Goal: Navigation & Orientation: Find specific page/section

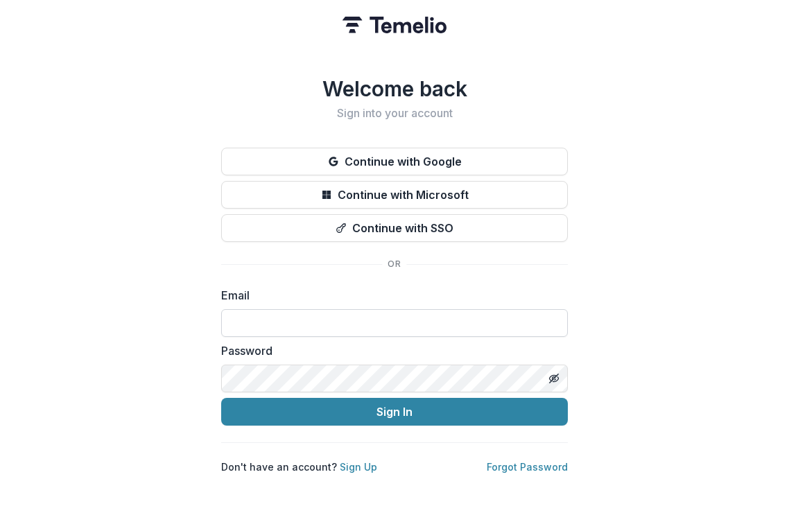
click at [334, 316] on input at bounding box center [394, 323] width 346 height 28
type input "**********"
click at [369, 320] on input "**********" at bounding box center [394, 323] width 346 height 28
drag, startPoint x: 369, startPoint y: 320, endPoint x: 226, endPoint y: 321, distance: 142.7
click at [226, 321] on input "**********" at bounding box center [394, 323] width 346 height 28
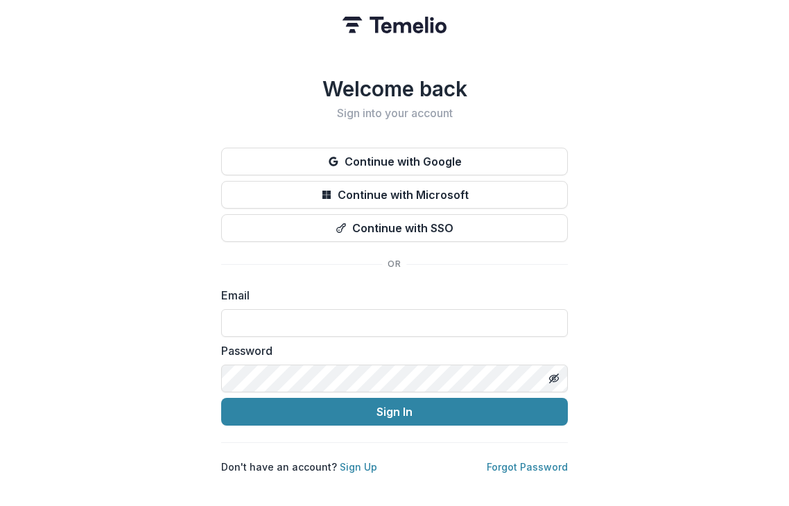
click at [171, 290] on div "Welcome back Sign into your account Continue with Google Continue with Microsof…" at bounding box center [394, 253] width 789 height 506
click at [255, 317] on input at bounding box center [394, 323] width 346 height 28
type input "**********"
click at [349, 408] on button "Sign In" at bounding box center [394, 412] width 346 height 28
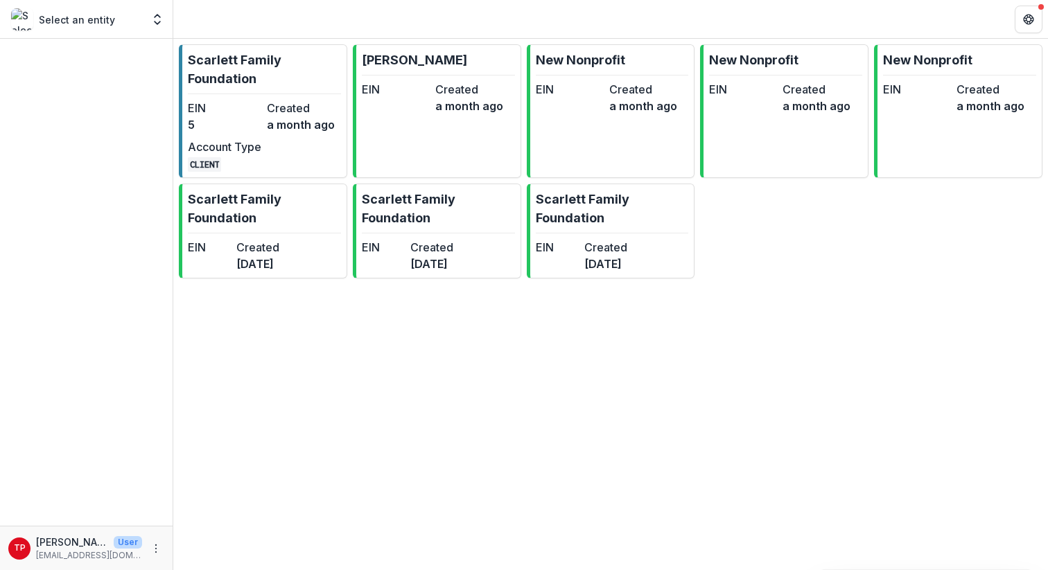
click at [105, 18] on p "Select an entity" at bounding box center [77, 19] width 76 height 15
click at [155, 21] on polyline "Open entity switcher" at bounding box center [158, 22] width 6 height 3
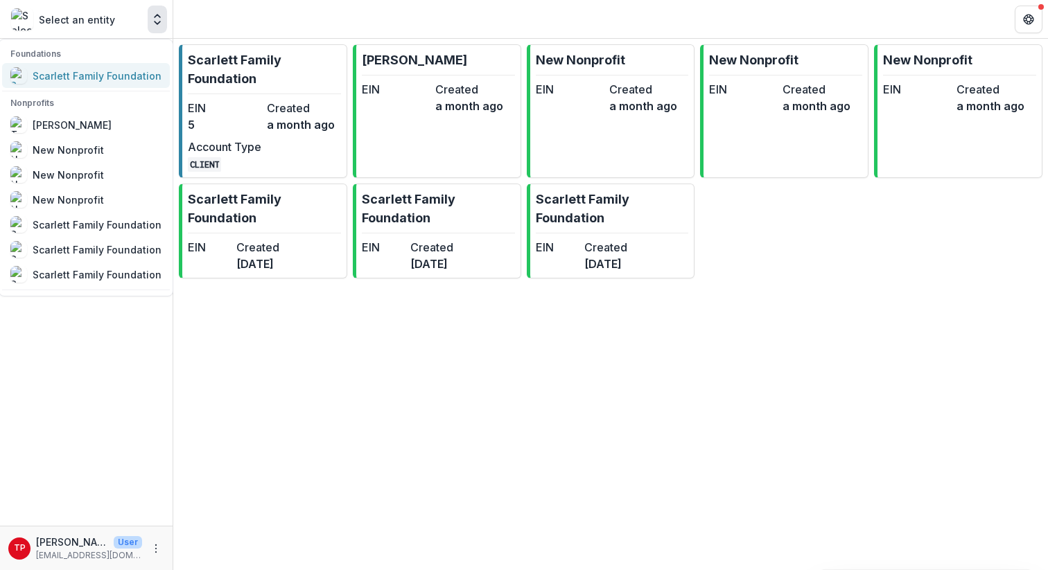
click at [110, 75] on div "Scarlett Family Foundation" at bounding box center [97, 76] width 129 height 15
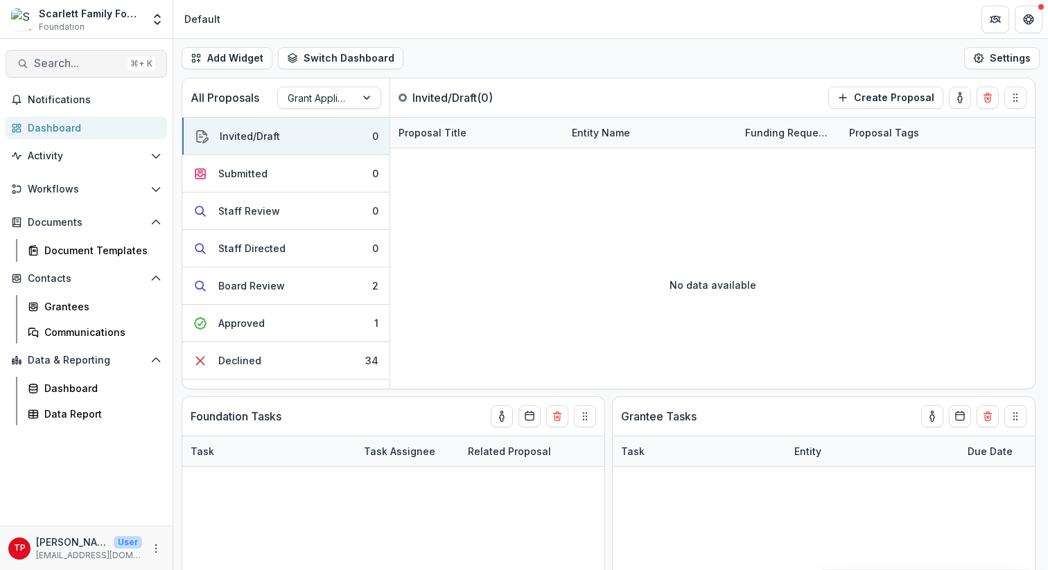
click at [62, 60] on span "Search..." at bounding box center [78, 63] width 88 height 13
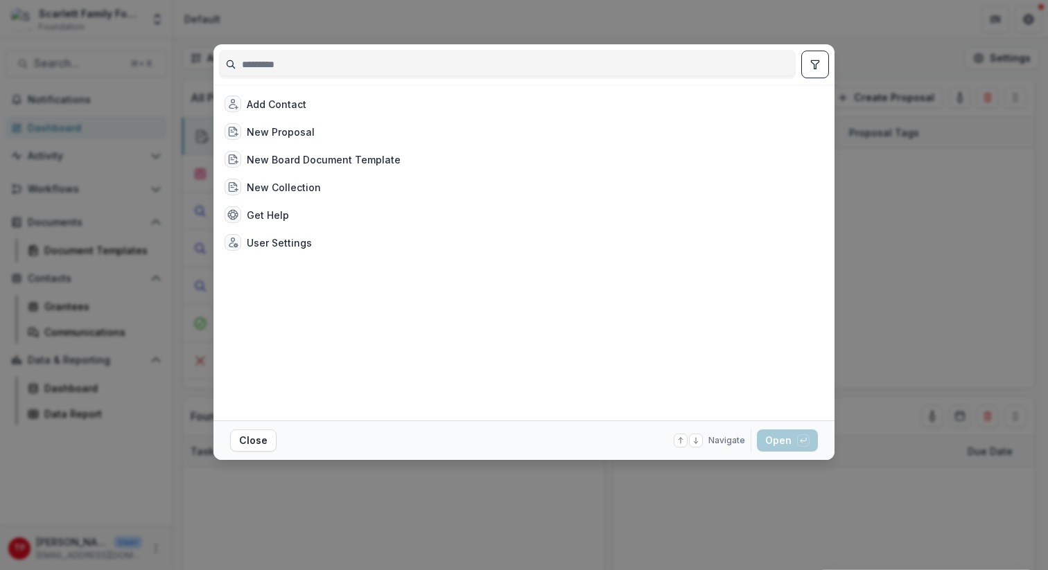
click at [76, 470] on div "Add Contact New Proposal New Board Document Template New Collection Get Help Us…" at bounding box center [524, 285] width 1048 height 570
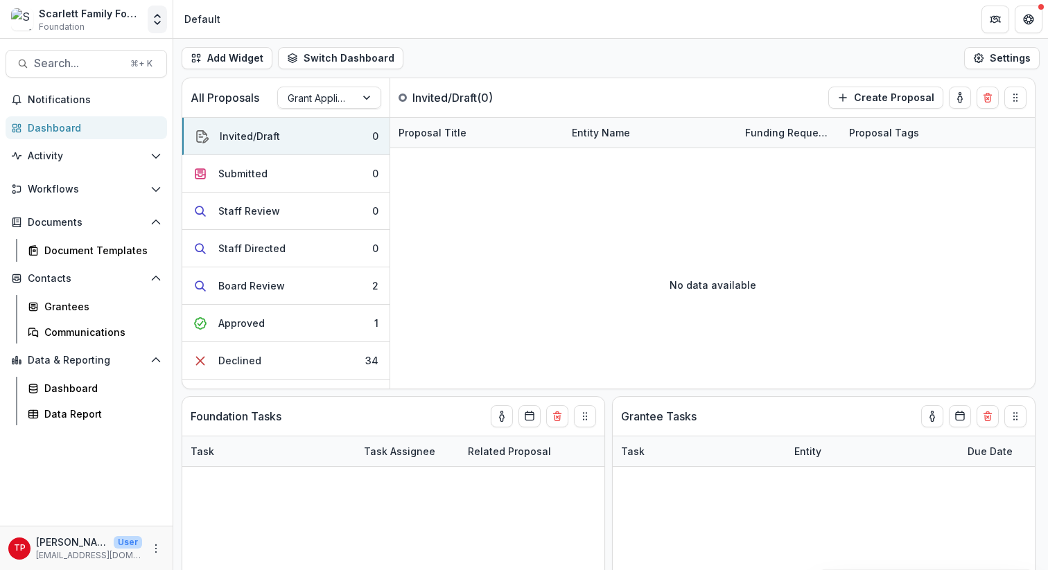
click at [155, 24] on icon "Open entity switcher" at bounding box center [157, 19] width 14 height 14
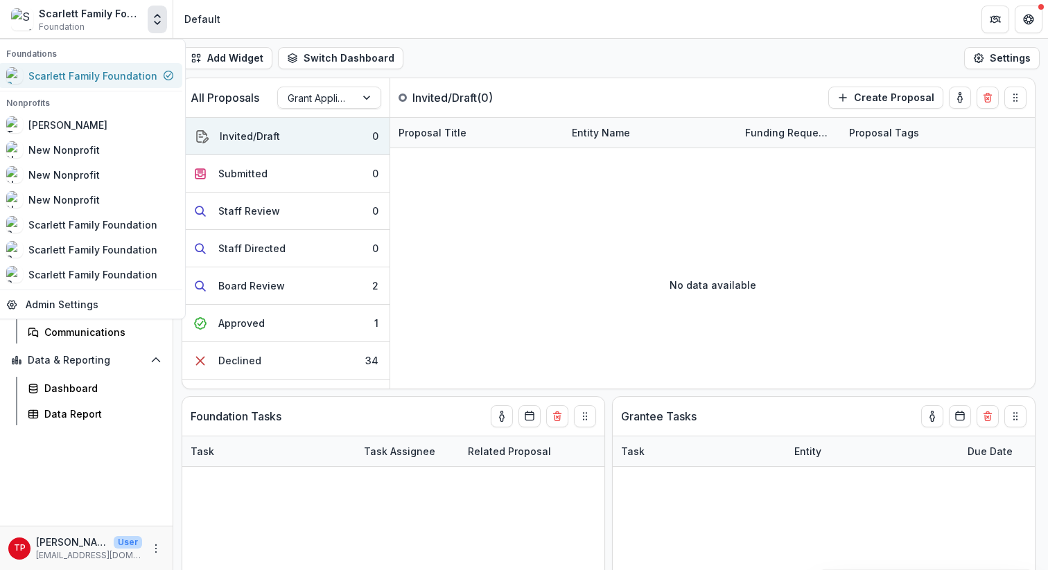
click at [78, 78] on div "Scarlett Family Foundation" at bounding box center [92, 76] width 129 height 15
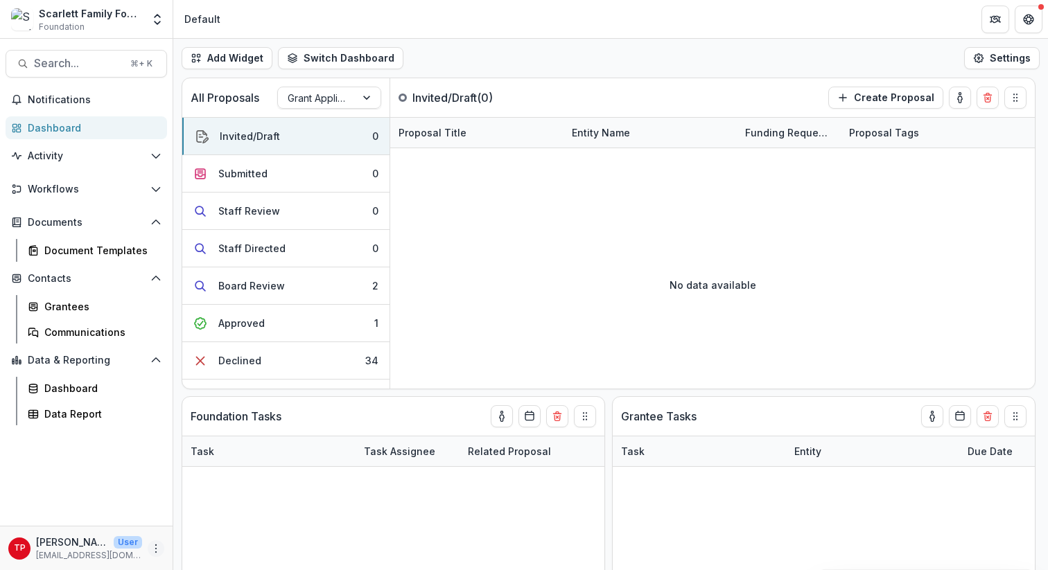
click at [155, 505] on icon "More" at bounding box center [155, 548] width 11 height 11
click at [132, 502] on div "Notifications Dashboard Activity Tasks Workflows Proposals Form Builder Payment…" at bounding box center [86, 307] width 173 height 437
click at [71, 247] on div "Document Templates" at bounding box center [100, 250] width 112 height 15
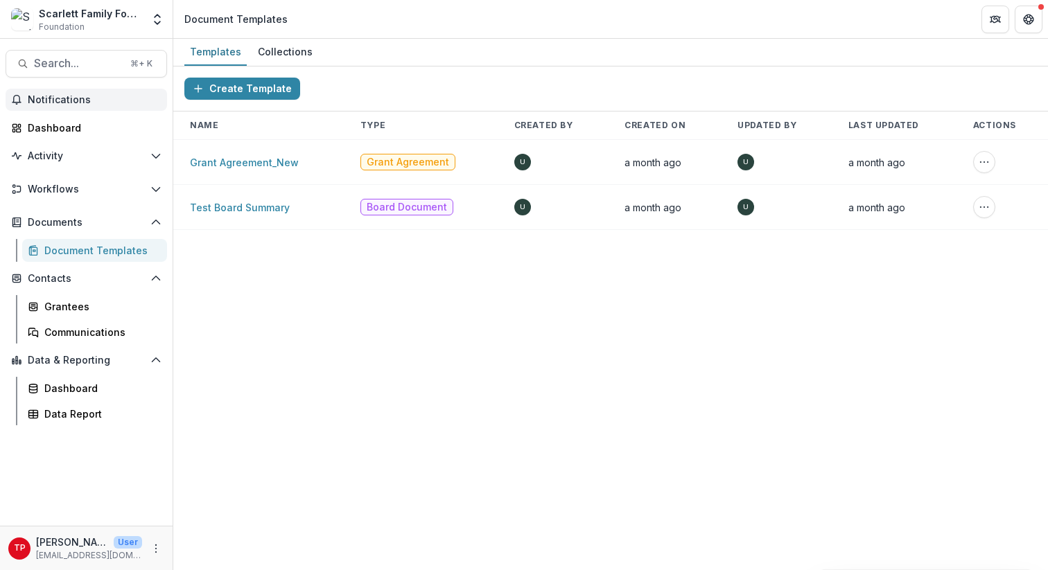
click at [51, 108] on button "Notifications" at bounding box center [86, 100] width 161 height 22
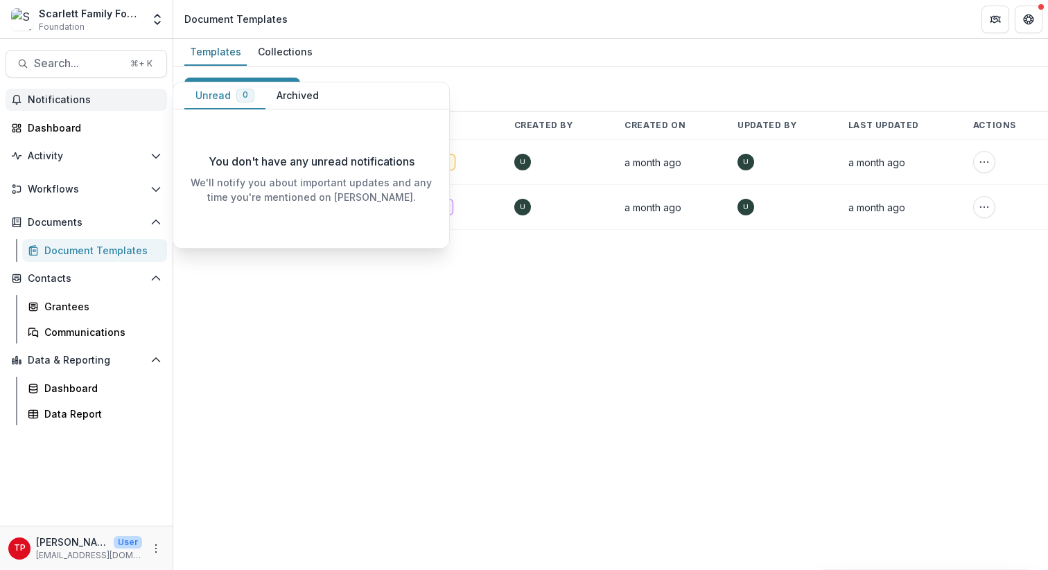
click at [50, 101] on span "Notifications" at bounding box center [95, 100] width 134 height 12
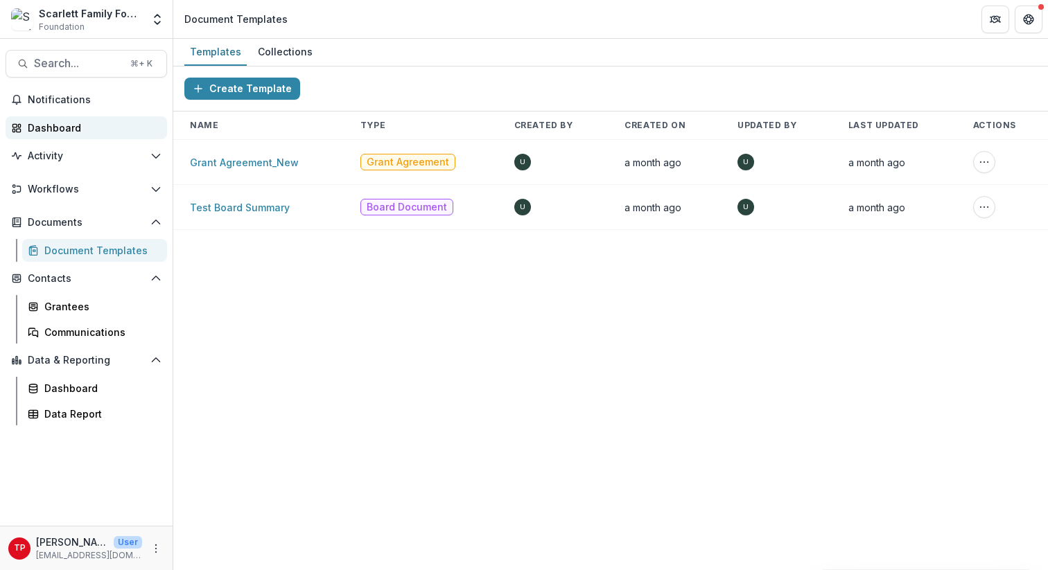
click at [51, 125] on div "Dashboard" at bounding box center [92, 128] width 128 height 15
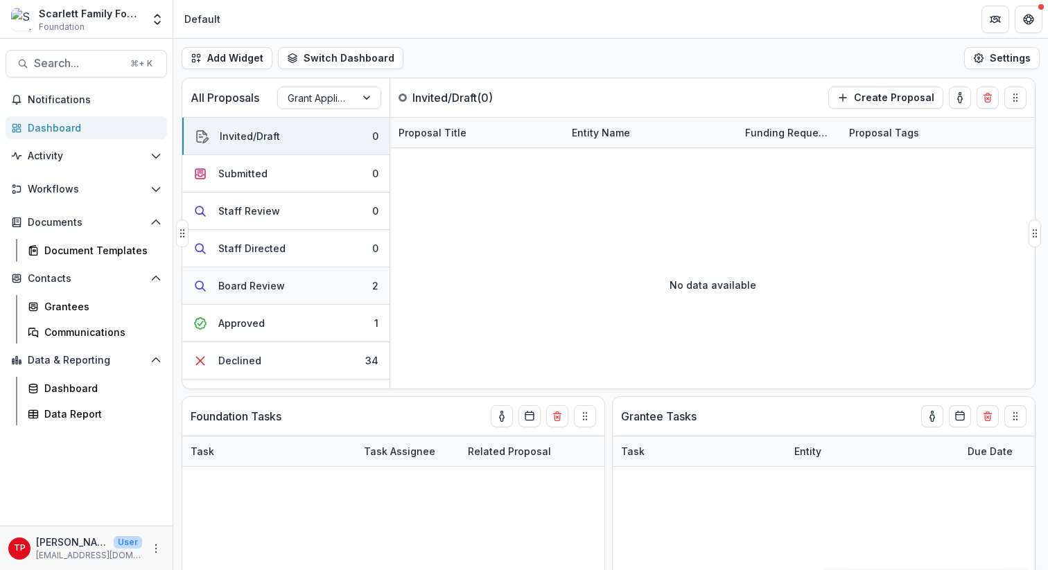
click at [255, 283] on div "Board Review" at bounding box center [251, 286] width 67 height 15
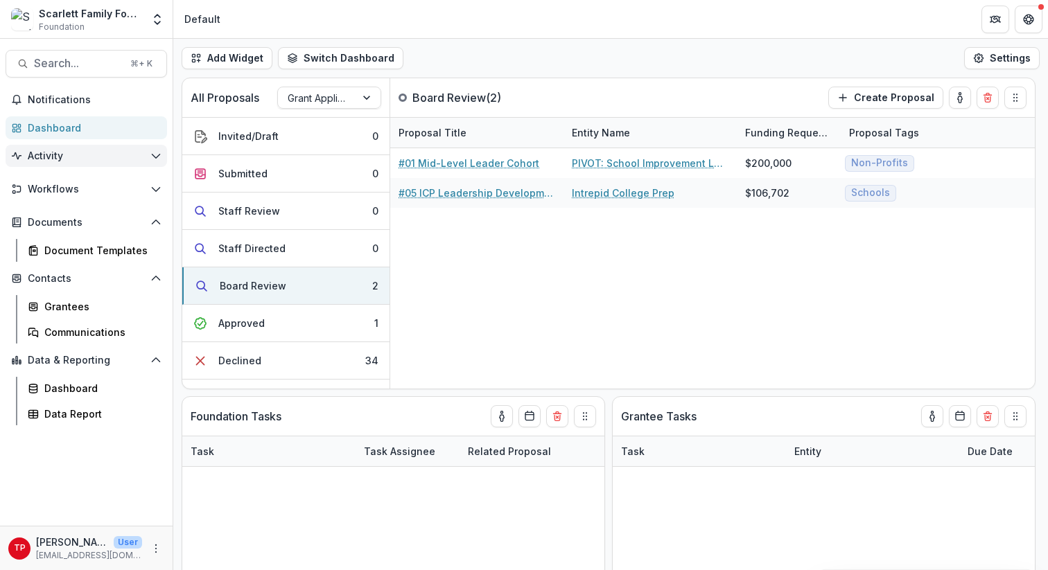
click at [48, 157] on span "Activity" at bounding box center [86, 156] width 117 height 12
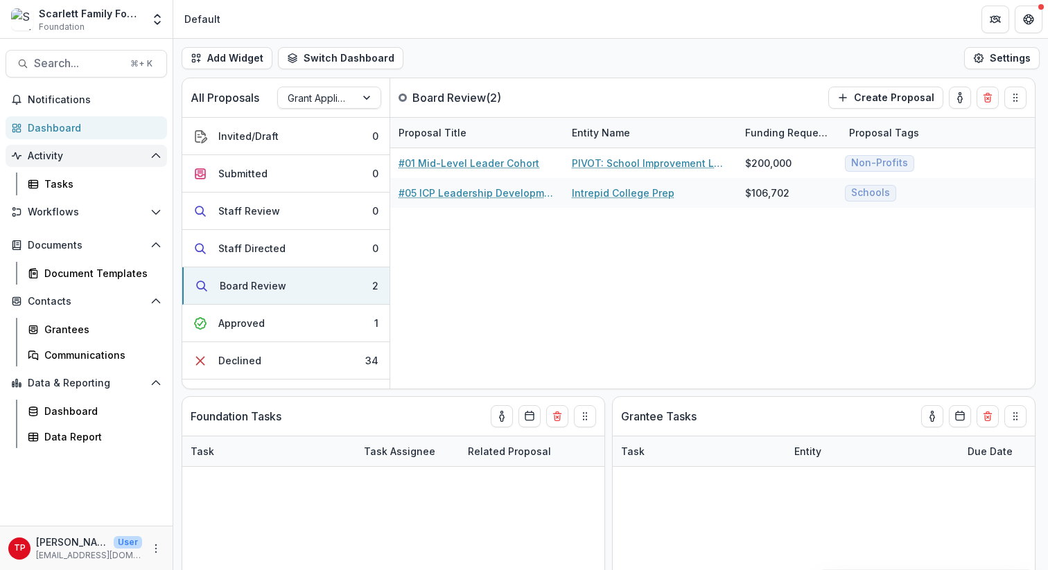
click at [48, 157] on span "Activity" at bounding box center [86, 156] width 117 height 12
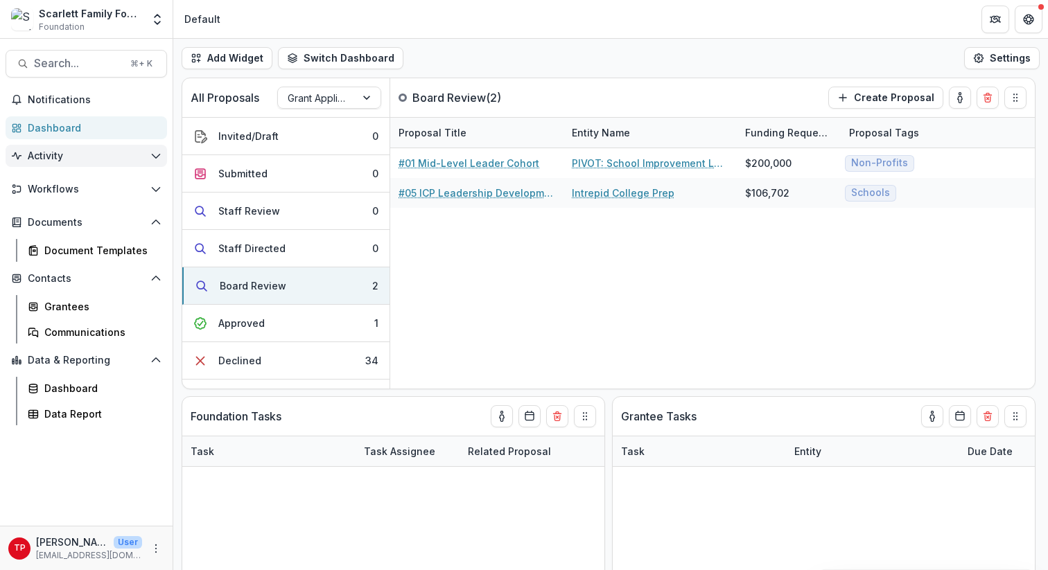
click at [48, 157] on span "Activity" at bounding box center [86, 156] width 117 height 12
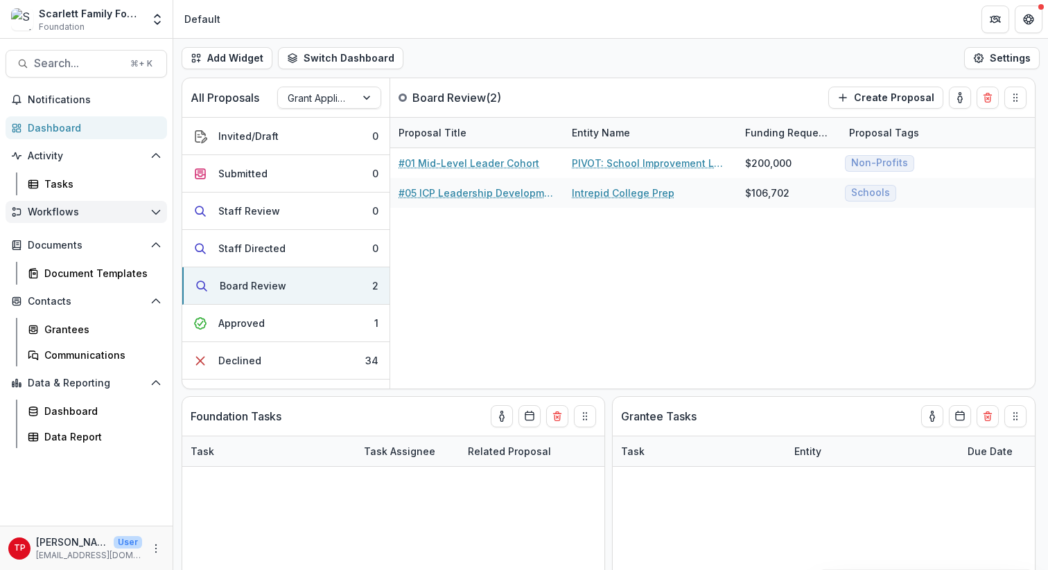
click at [66, 209] on span "Workflows" at bounding box center [86, 212] width 117 height 12
